Goal: Navigation & Orientation: Go to known website

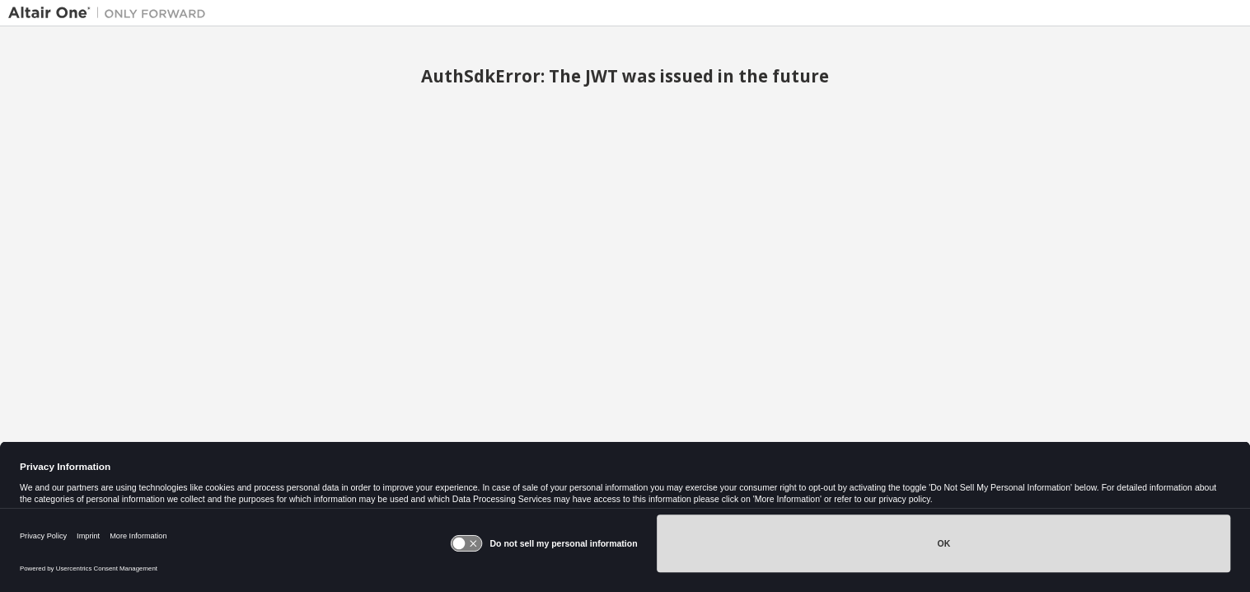
click at [940, 543] on button "OK" at bounding box center [944, 543] width 574 height 58
